Goal: Information Seeking & Learning: Check status

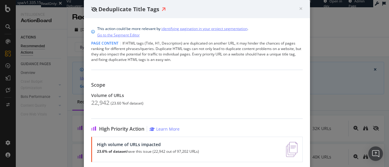
scroll to position [74, 0]
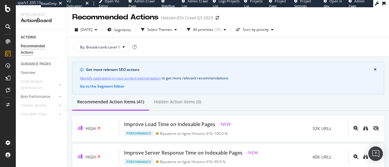
click at [8, 26] on icon at bounding box center [7, 26] width 5 height 5
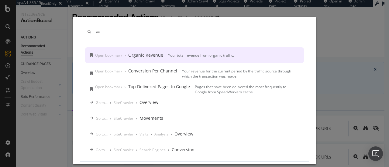
type input "ve"
click at [20, 149] on div "ve Open bookmark › Organic Revenue Your total revenue from organic traffic. Ope…" at bounding box center [194, 83] width 389 height 167
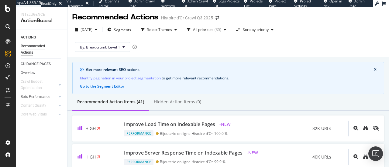
click at [10, 27] on icon at bounding box center [7, 26] width 5 height 5
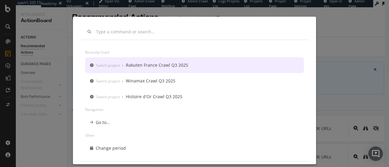
click at [56, 130] on div "Recently used Switch project › Rakuten France Crawl Q3 2025 Switch project › Wi…" at bounding box center [194, 83] width 389 height 167
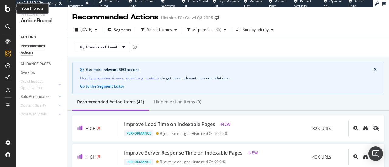
click at [7, 8] on icon at bounding box center [7, 8] width 5 height 7
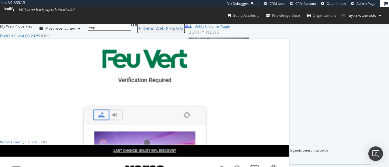
scroll to position [101, 285]
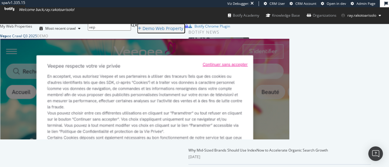
type input "vep"
click at [37, 39] on div "Vep ee Crawl Q3 2025" at bounding box center [18, 35] width 37 height 5
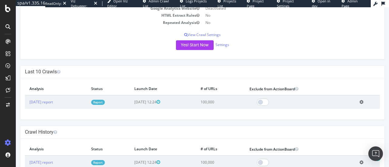
scroll to position [98, 0]
click at [49, 100] on link "2025 Jul. 24th report" at bounding box center [40, 101] width 23 height 5
